Goal: Information Seeking & Learning: Learn about a topic

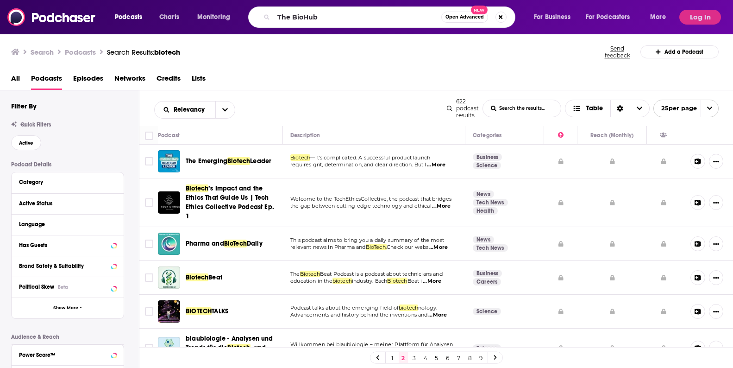
type input "The BioHub"
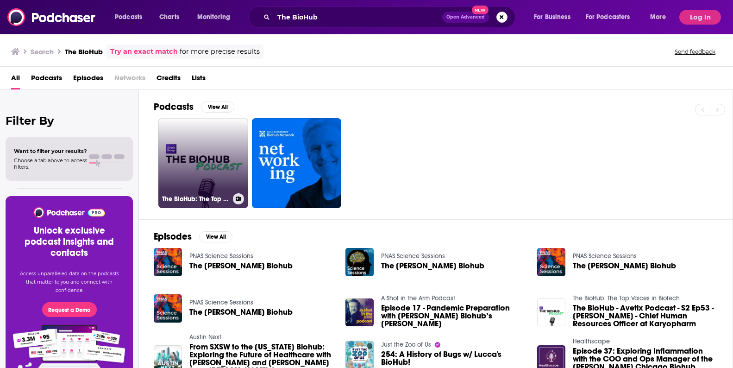
click at [175, 171] on link "The BioHub: The Top Voices in Biotech" at bounding box center [203, 163] width 90 height 90
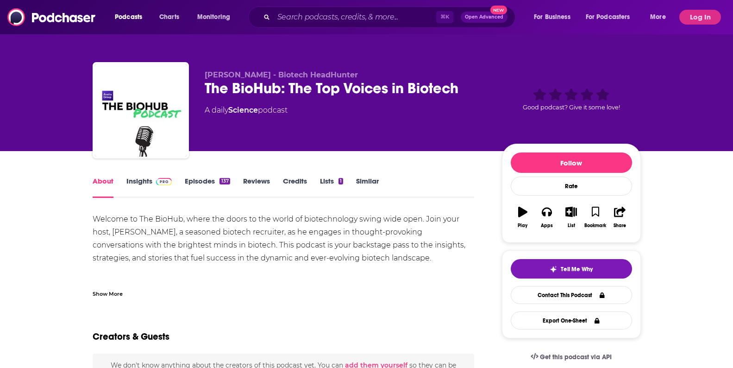
click at [152, 186] on link "Insights" at bounding box center [149, 186] width 46 height 21
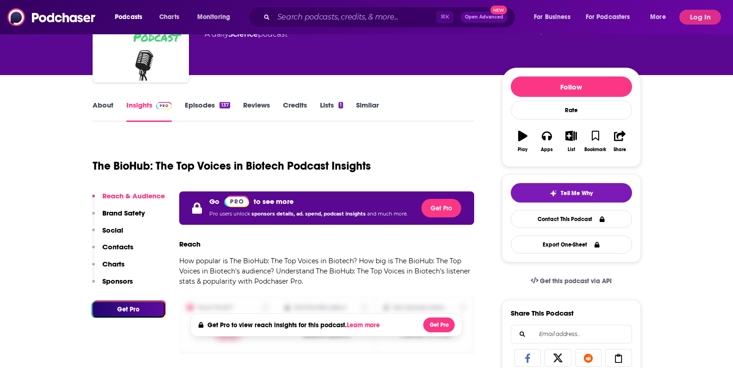
scroll to position [76, 0]
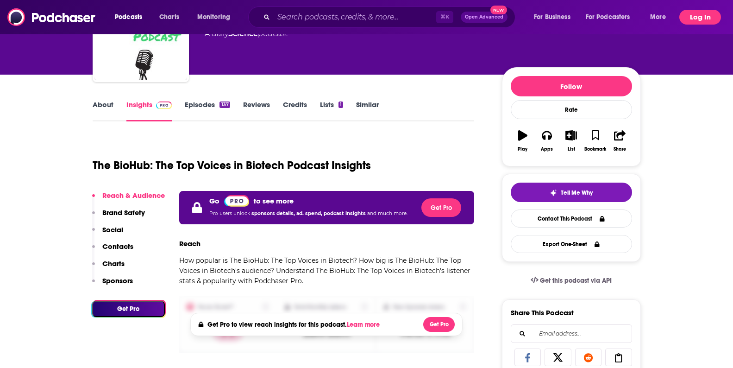
click at [696, 19] on button "Log In" at bounding box center [700, 17] width 42 height 15
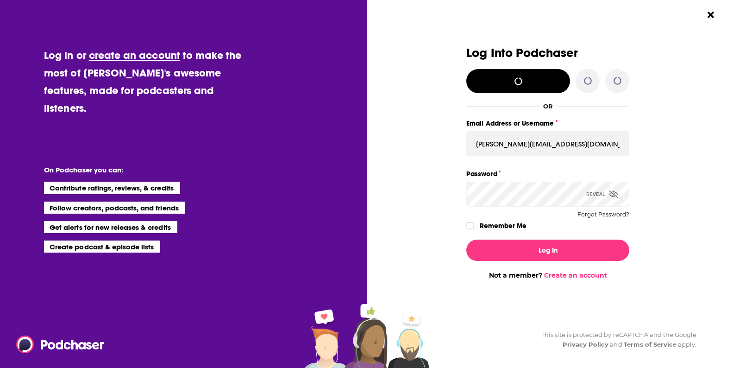
scroll to position [0, 0]
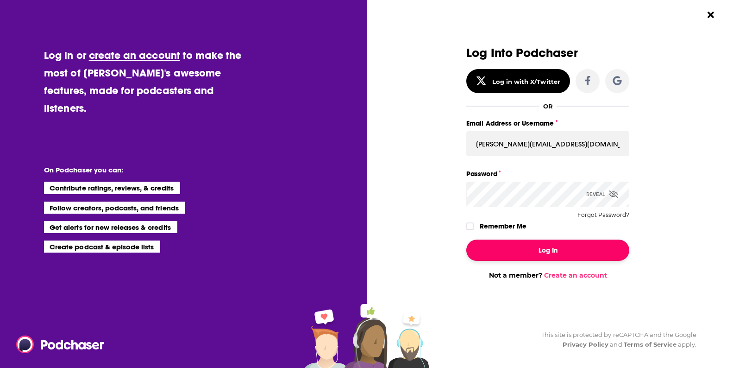
click at [578, 250] on button "Log In" at bounding box center [547, 249] width 163 height 21
